Goal: Transaction & Acquisition: Purchase product/service

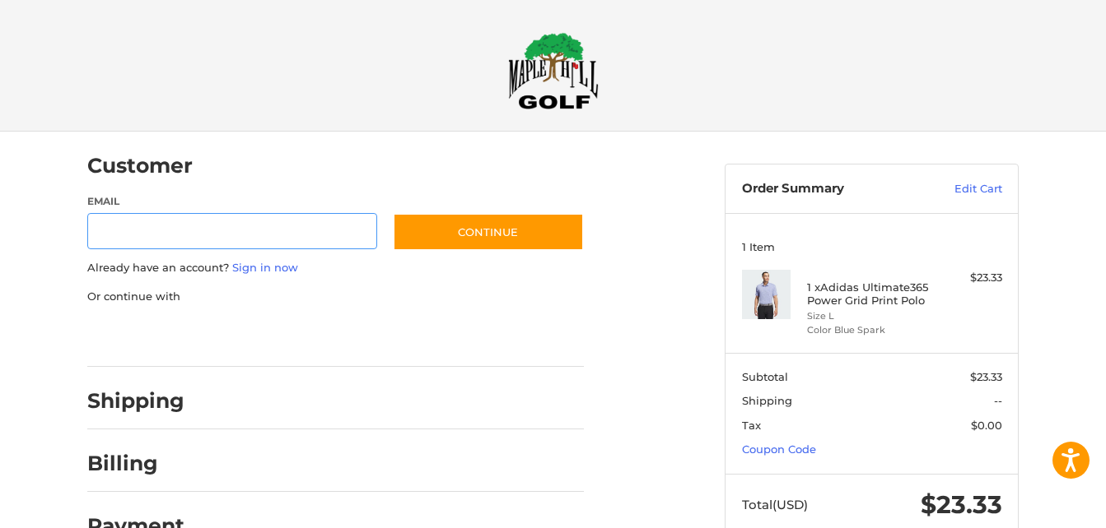
scroll to position [26, 0]
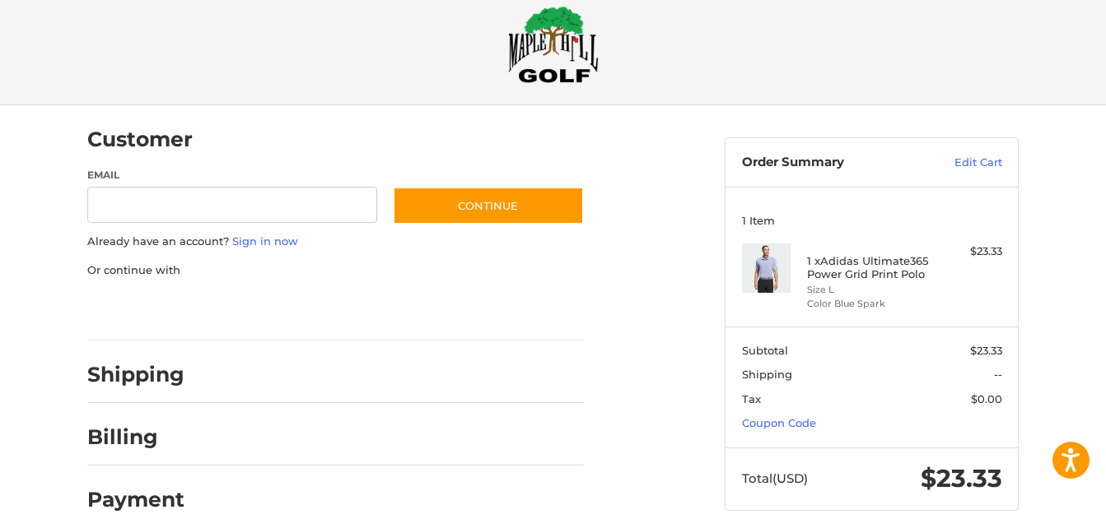
type input "**********"
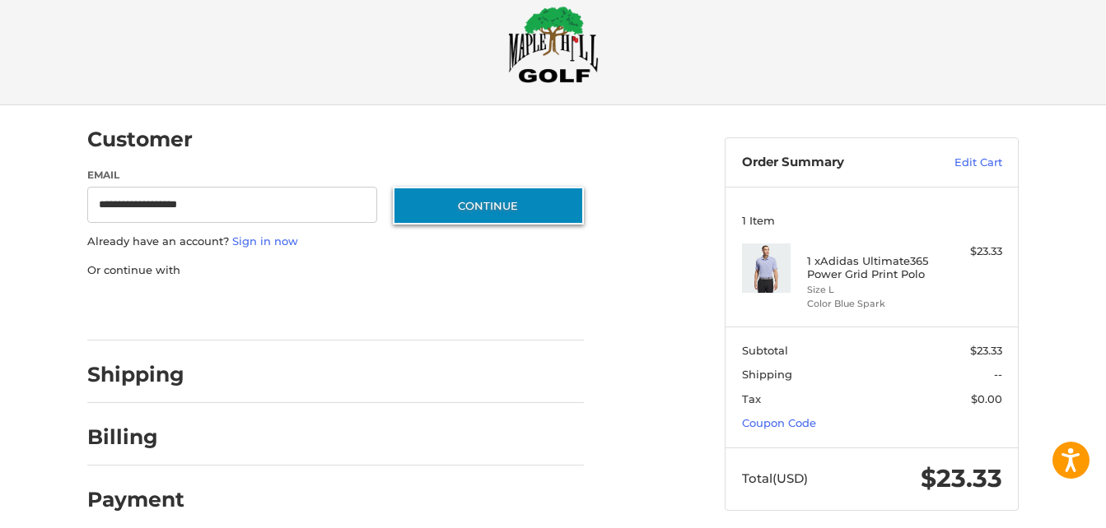
click at [483, 205] on button "Continue" at bounding box center [488, 206] width 191 height 38
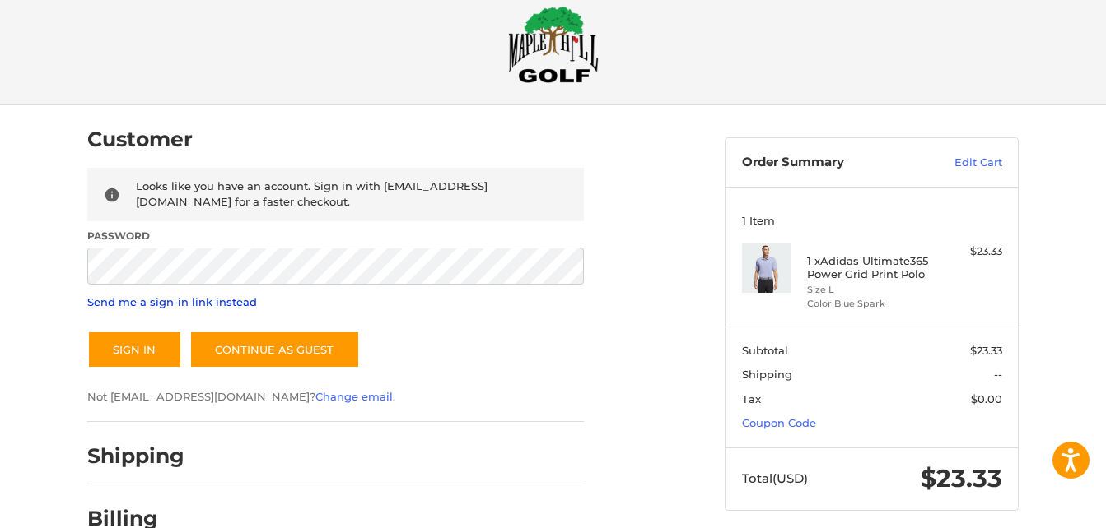
click at [175, 303] on link "Send me a sign-in link instead" at bounding box center [172, 302] width 170 height 13
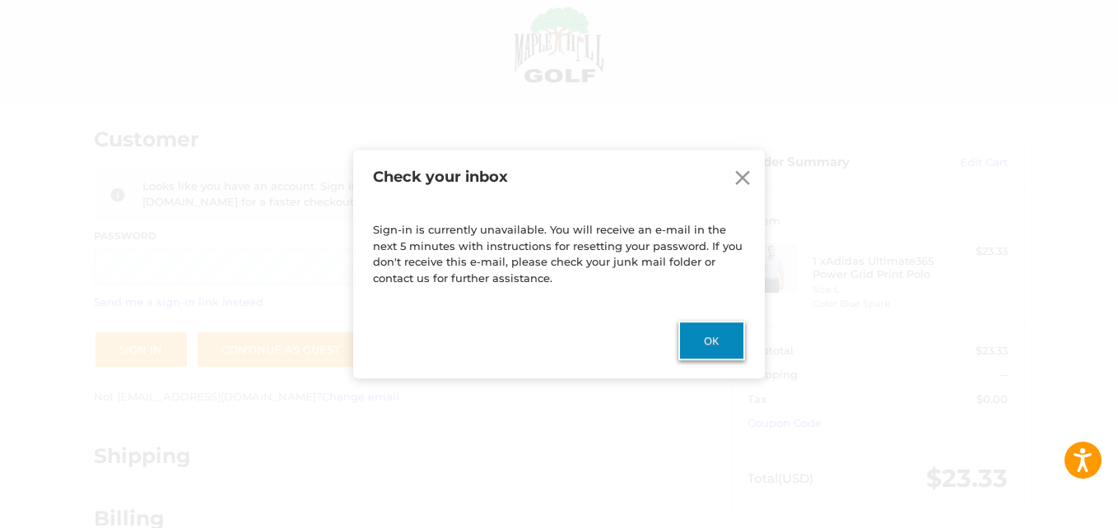
click at [704, 330] on button "Ok" at bounding box center [711, 341] width 67 height 40
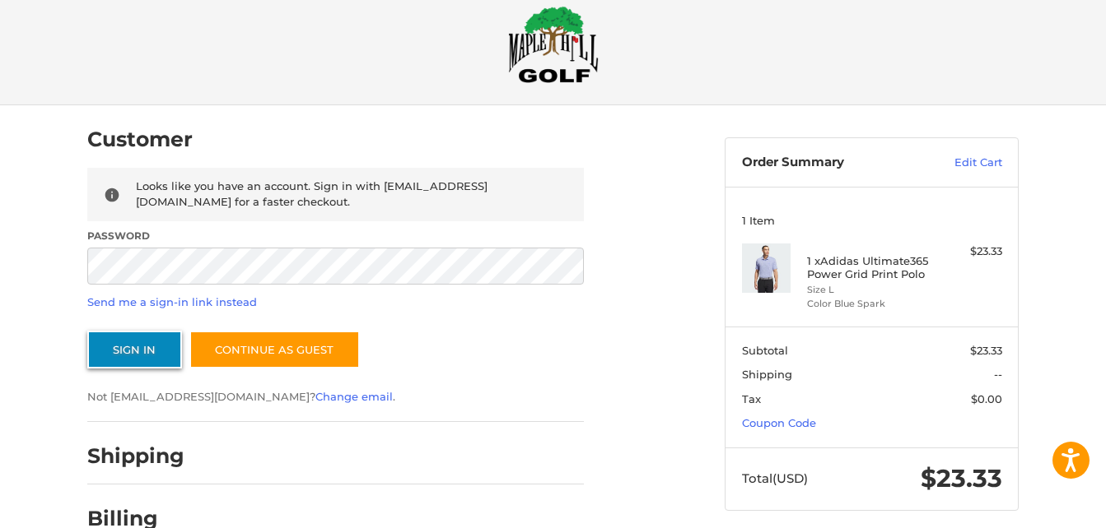
click at [119, 359] on button "Sign In" at bounding box center [134, 350] width 95 height 38
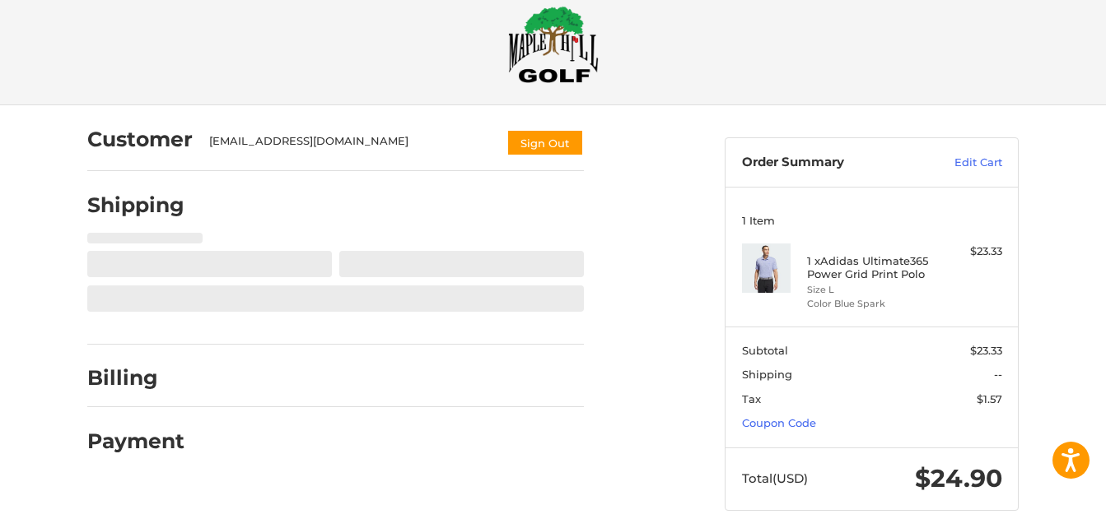
scroll to position [41, 0]
